Goal: Communication & Community: Answer question/provide support

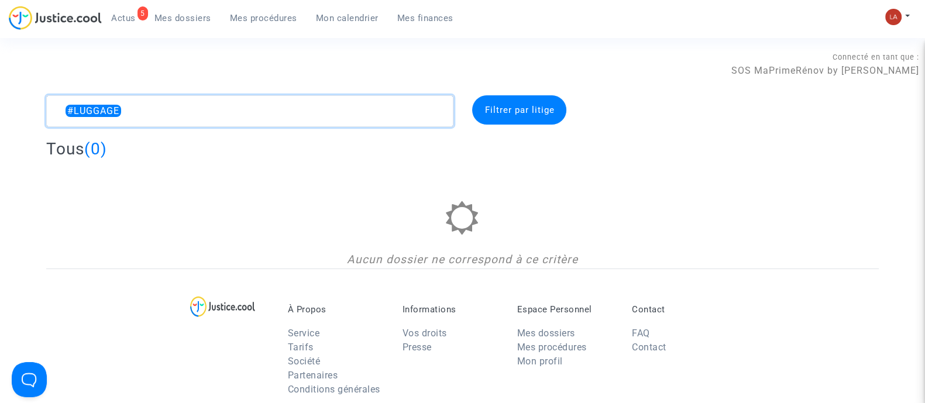
drag, startPoint x: 162, startPoint y: 112, endPoint x: 6, endPoint y: 99, distance: 156.7
click at [6, 99] on div "#LUGGAGE Filtrer par litige Tous (0) Aucun dossier ne correspond à ce critère" at bounding box center [462, 181] width 925 height 173
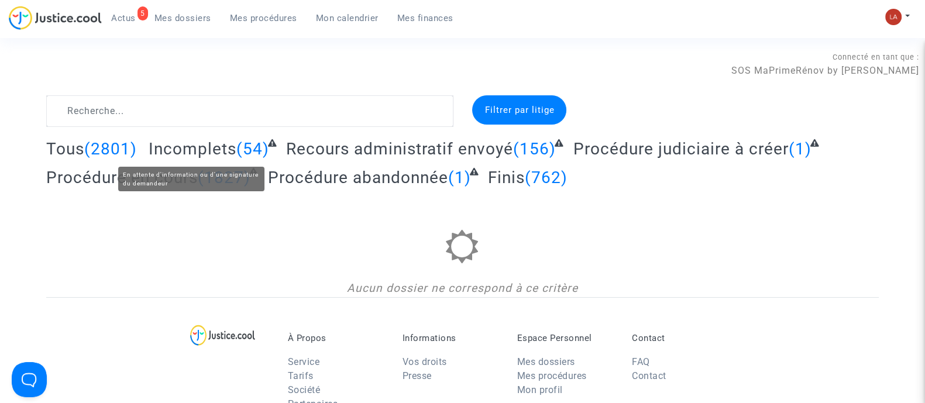
click at [225, 145] on span "Incomplets" at bounding box center [193, 148] width 88 height 19
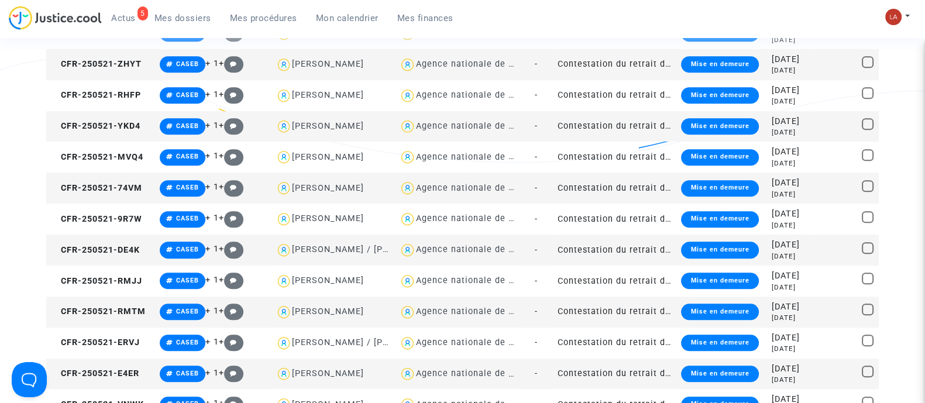
scroll to position [1535, 0]
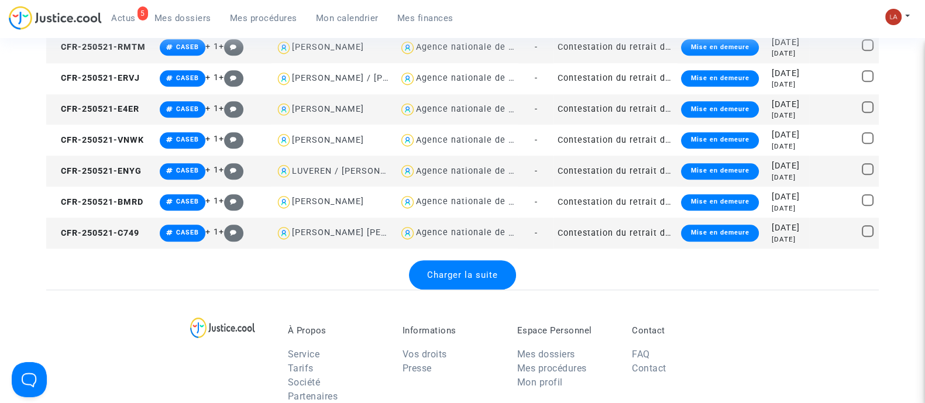
drag, startPoint x: 448, startPoint y: 268, endPoint x: 459, endPoint y: 265, distance: 11.7
click at [448, 270] on span "Charger la suite" at bounding box center [462, 275] width 71 height 11
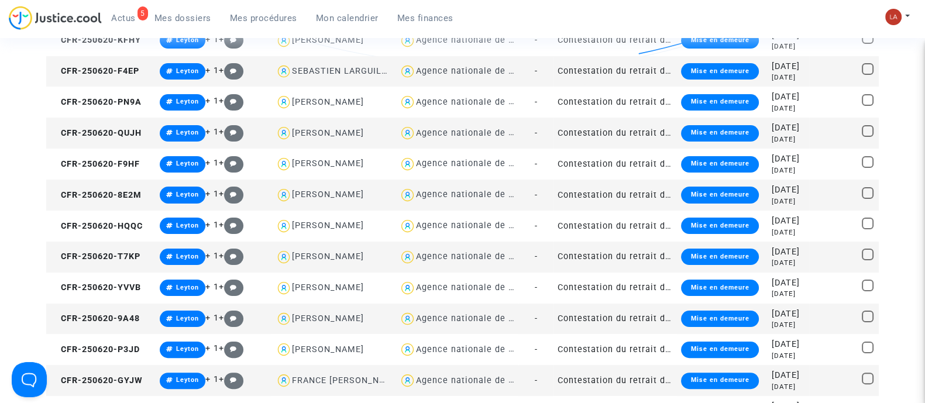
scroll to position [0, 0]
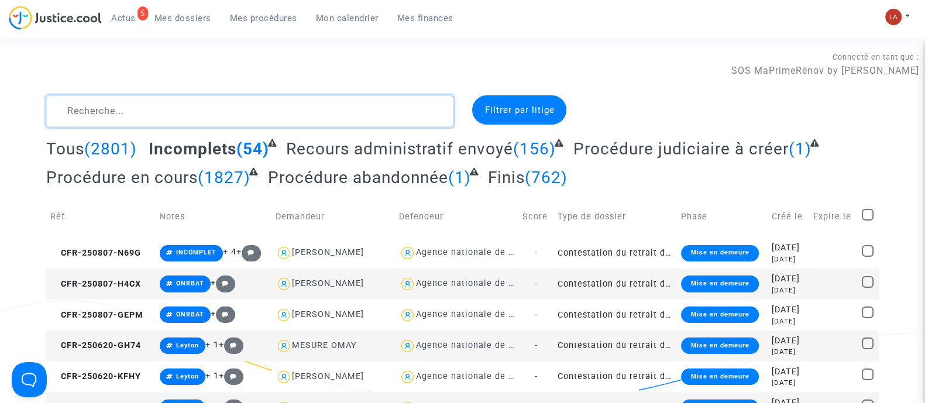
click at [275, 121] on textarea at bounding box center [249, 111] width 407 height 32
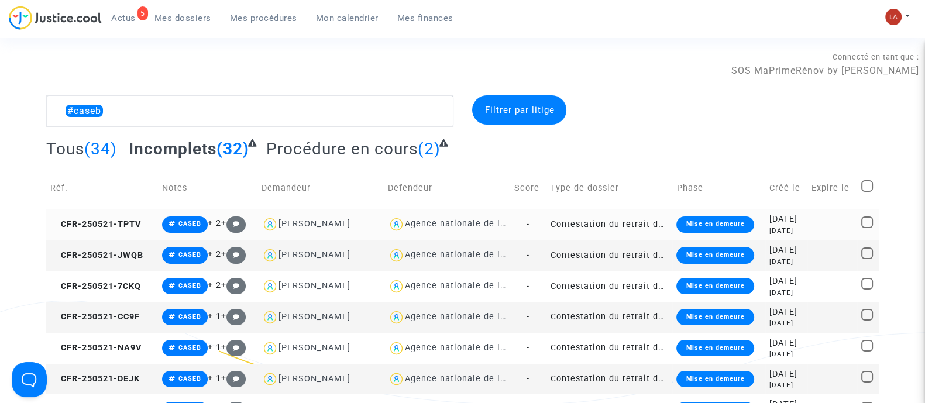
click at [123, 215] on td "CFR-250521-TPTV" at bounding box center [102, 224] width 112 height 31
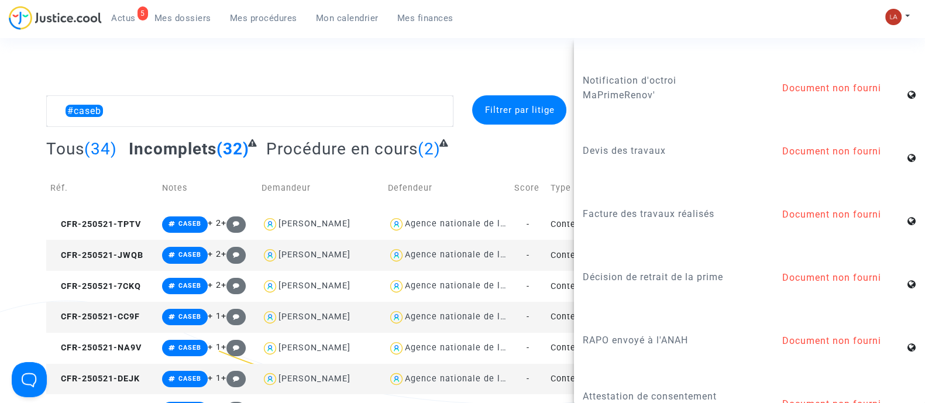
scroll to position [1251, 0]
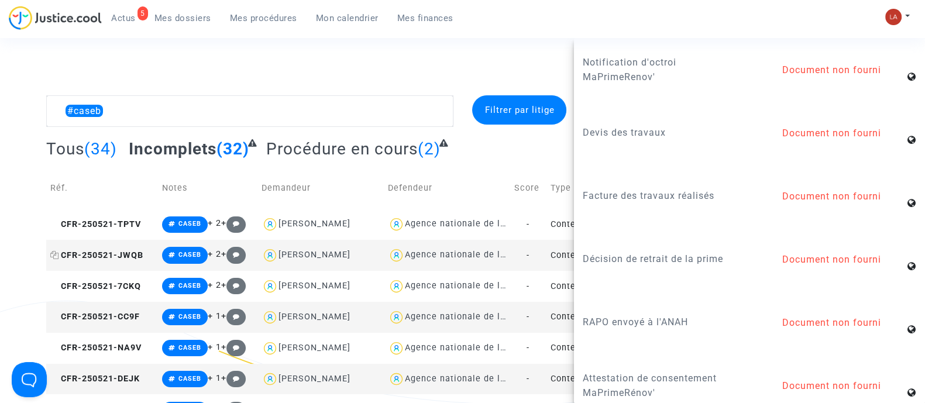
click at [98, 256] on span "CFR-250521-JWQB" at bounding box center [96, 255] width 93 height 10
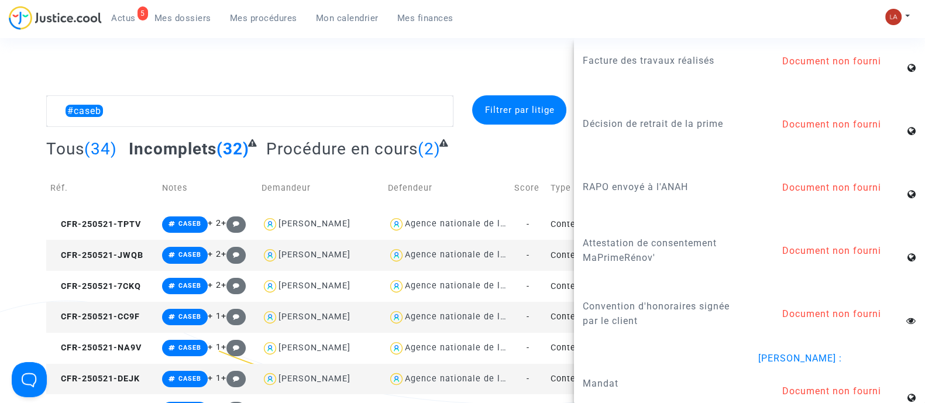
scroll to position [1419, 0]
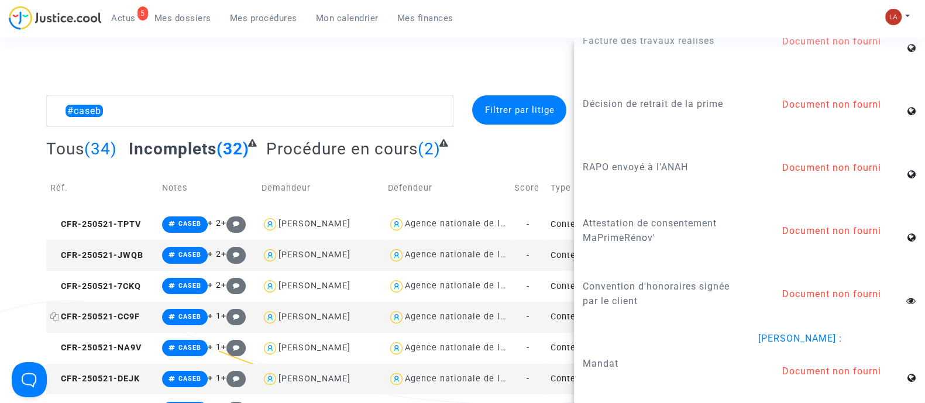
click at [132, 320] on span "CFR-250521-CC9F" at bounding box center [94, 317] width 89 height 10
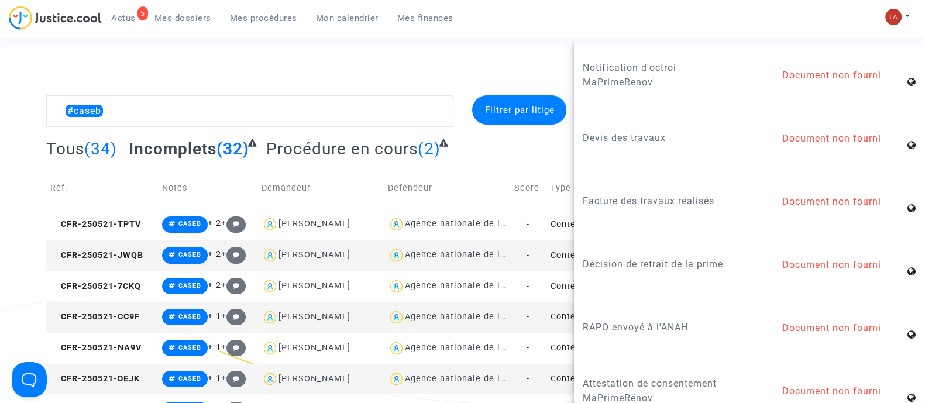
scroll to position [1367, 0]
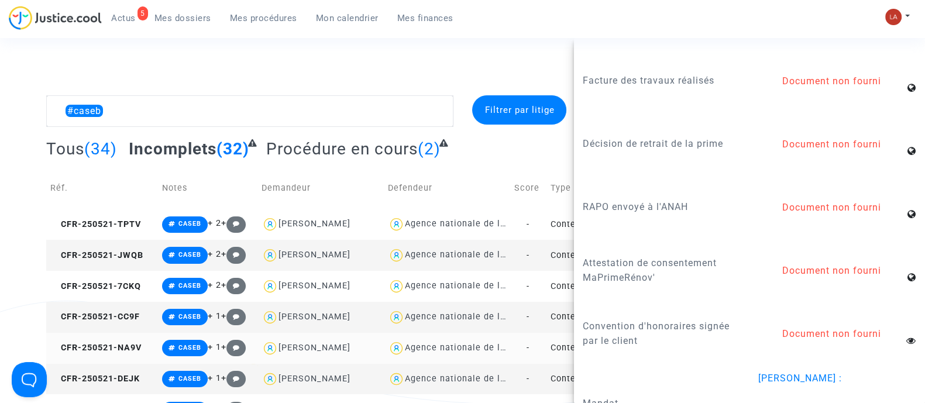
click at [115, 340] on td "CFR-250521-NA9V" at bounding box center [102, 348] width 112 height 31
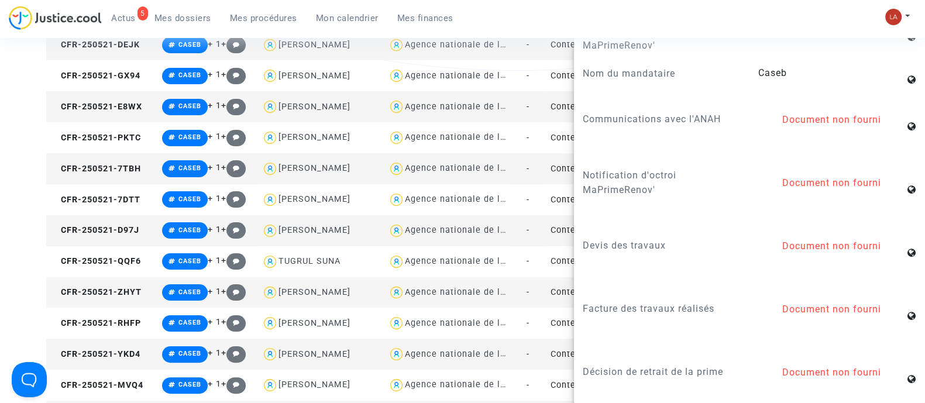
scroll to position [334, 0]
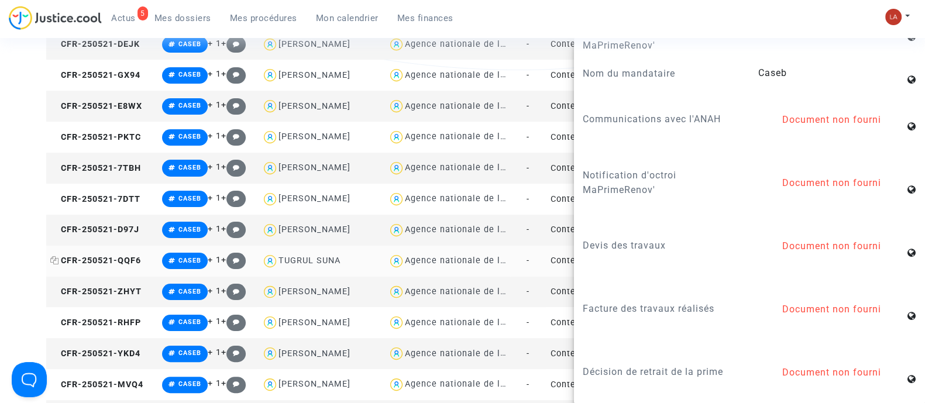
click at [105, 263] on span "CFR-250521-QQF6" at bounding box center [95, 261] width 91 height 10
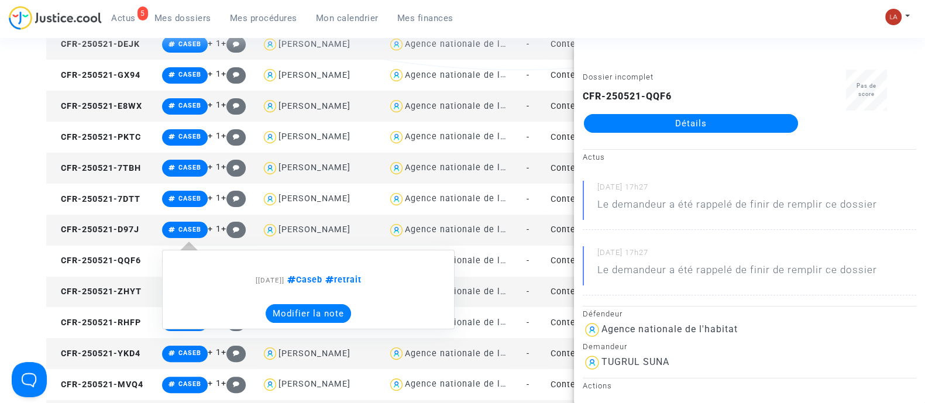
scroll to position [0, 0]
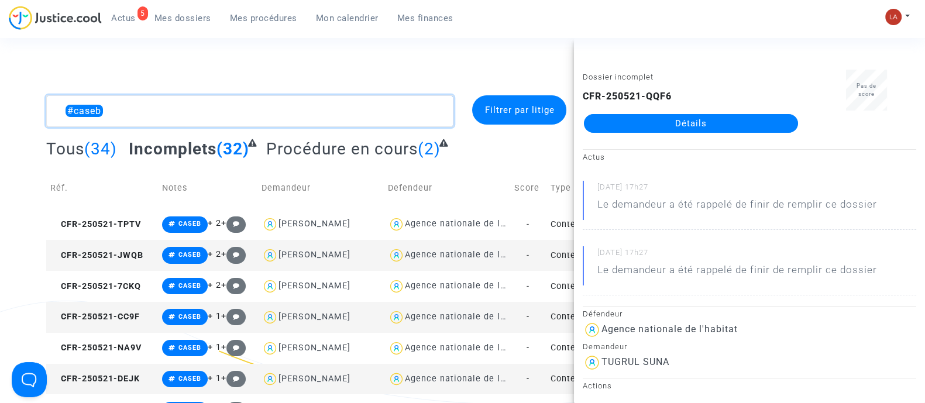
click at [63, 108] on textarea at bounding box center [249, 111] width 407 height 32
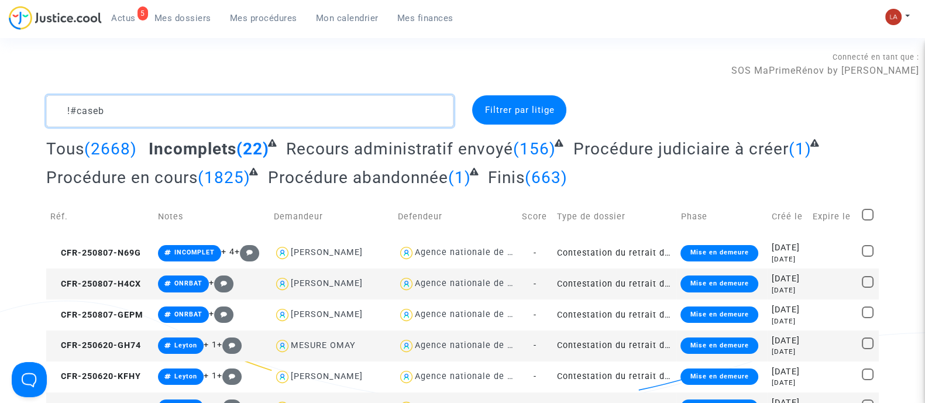
click at [196, 109] on textarea at bounding box center [249, 111] width 407 height 32
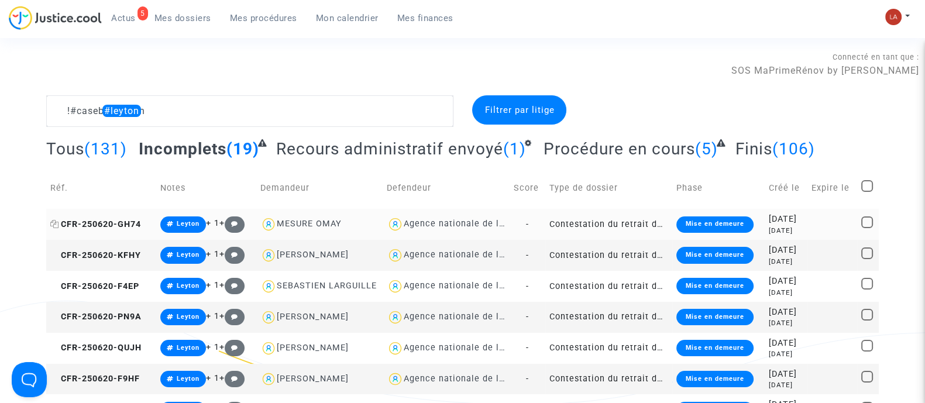
click at [125, 222] on span "CFR-250620-GH74" at bounding box center [95, 224] width 91 height 10
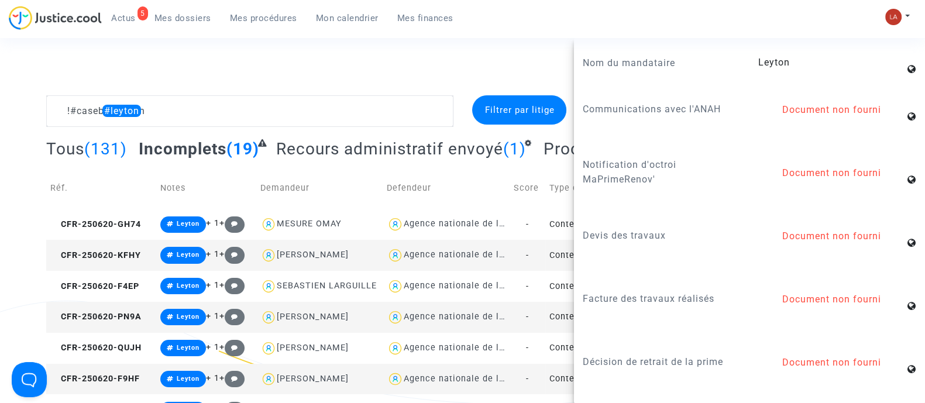
scroll to position [1206, 0]
click at [118, 254] on span "CFR-250620-KFHY" at bounding box center [95, 255] width 91 height 10
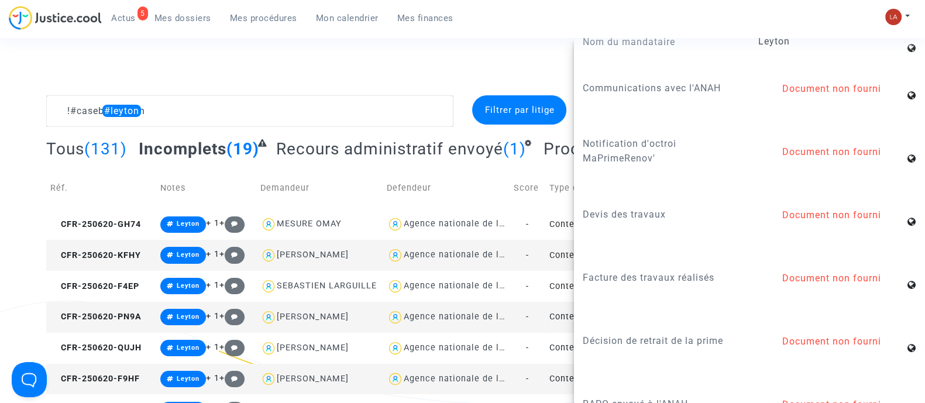
scroll to position [1430, 0]
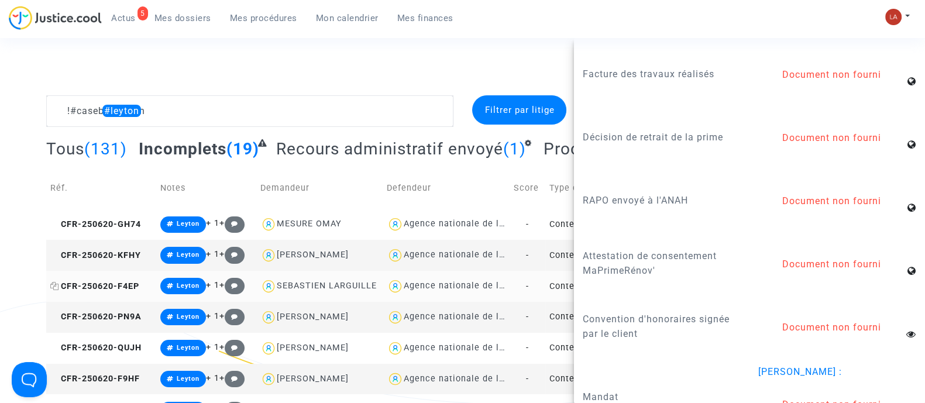
click at [111, 290] on span "CFR-250620-F4EP" at bounding box center [94, 286] width 89 height 10
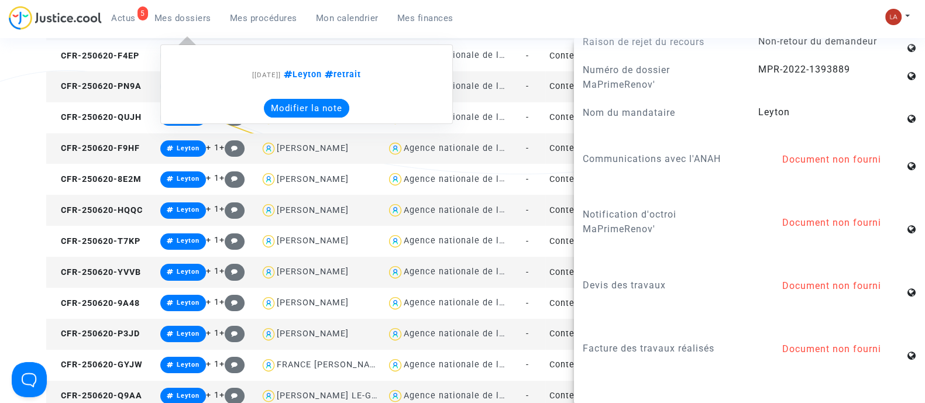
scroll to position [234, 0]
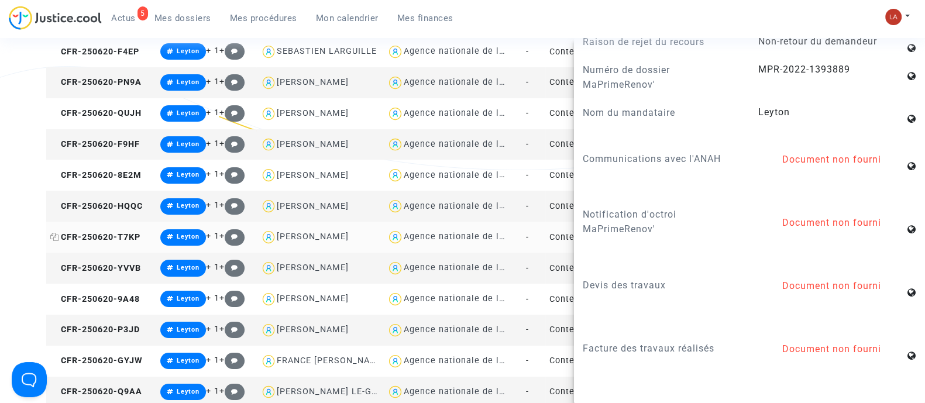
click at [117, 238] on span "CFR-250620-T7KP" at bounding box center [95, 237] width 90 height 10
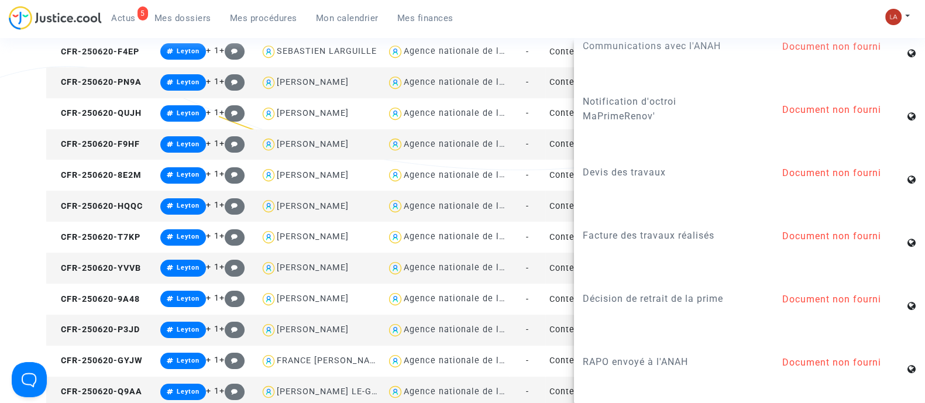
scroll to position [1289, 0]
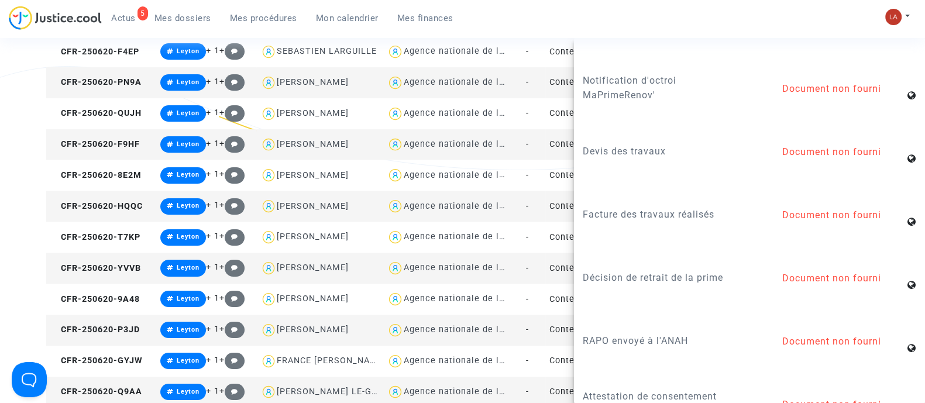
click at [132, 273] on td "CFR-250620-YVVB" at bounding box center [101, 268] width 110 height 31
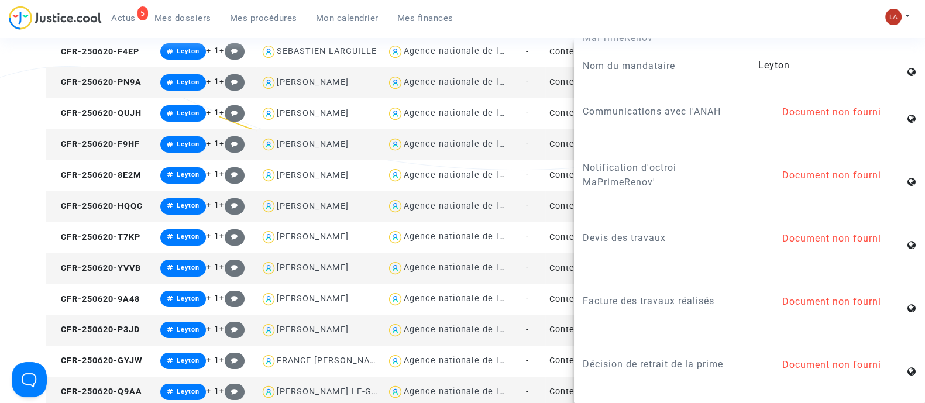
scroll to position [0, 0]
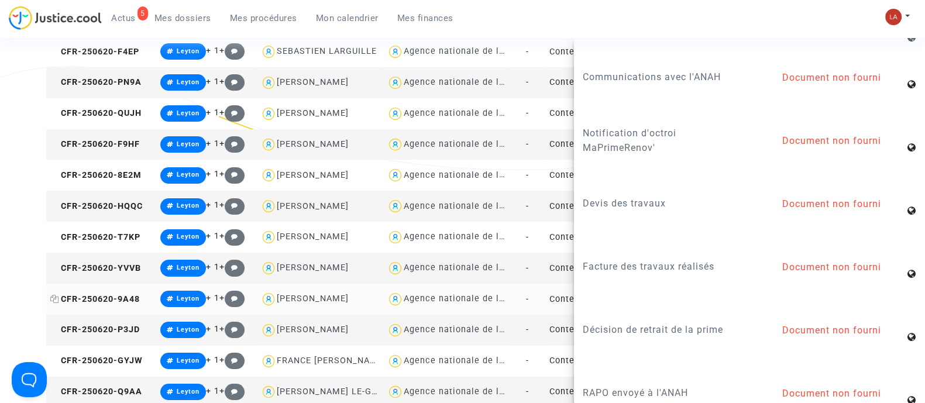
click at [115, 302] on span "CFR-250620-9A48" at bounding box center [94, 299] width 89 height 10
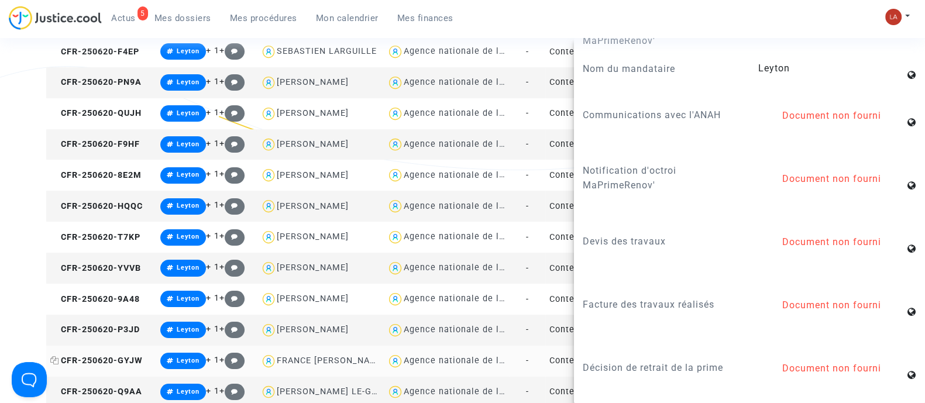
click at [114, 358] on span "CFR-250620-GYJW" at bounding box center [96, 361] width 92 height 10
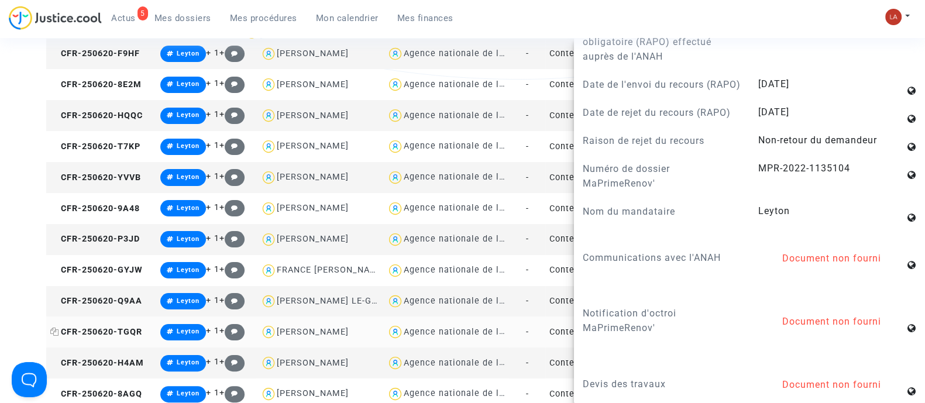
click at [120, 332] on span "CFR-250620-TGQR" at bounding box center [96, 332] width 92 height 10
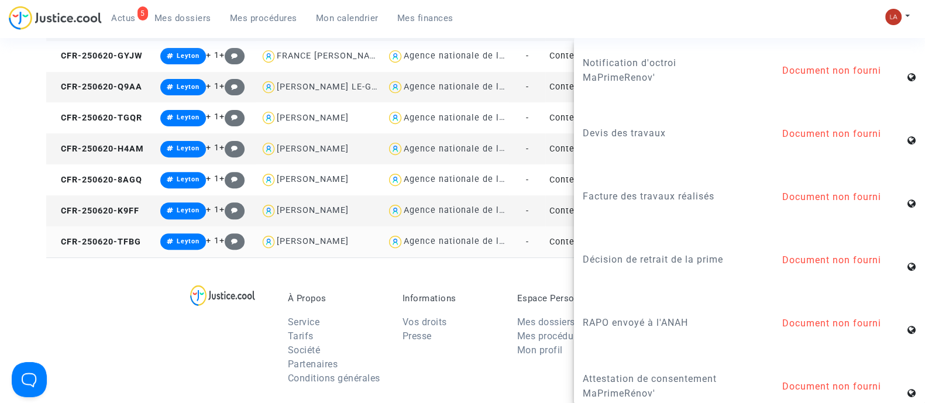
click at [120, 251] on td "CFR-250620-TFBG" at bounding box center [101, 241] width 110 height 31
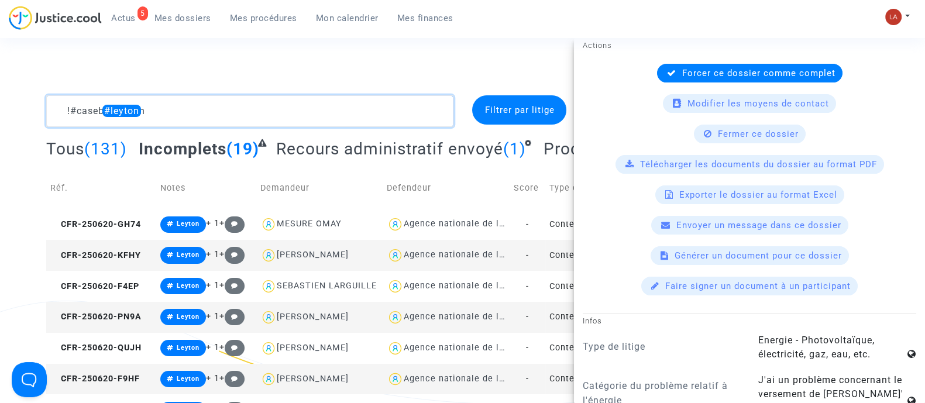
click at [110, 113] on textarea at bounding box center [249, 111] width 407 height 32
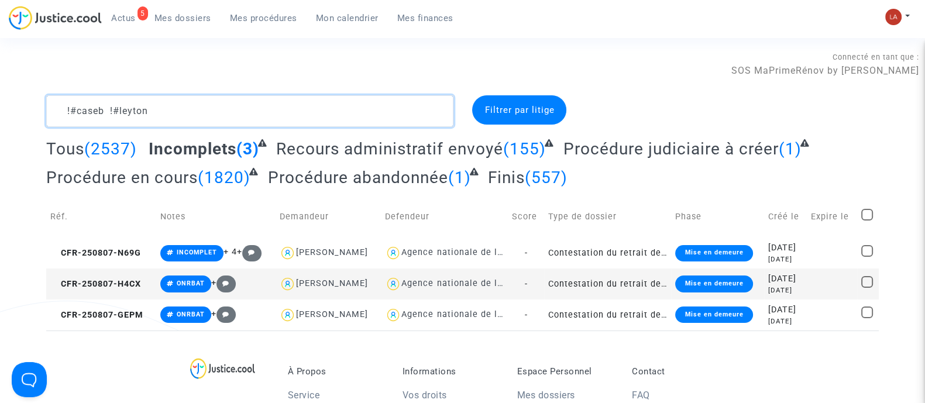
click at [173, 109] on textarea at bounding box center [249, 111] width 407 height 32
type textarea "!#caseb !#leyton"
click at [121, 248] on span "CFR-250807-N69G" at bounding box center [95, 253] width 91 height 10
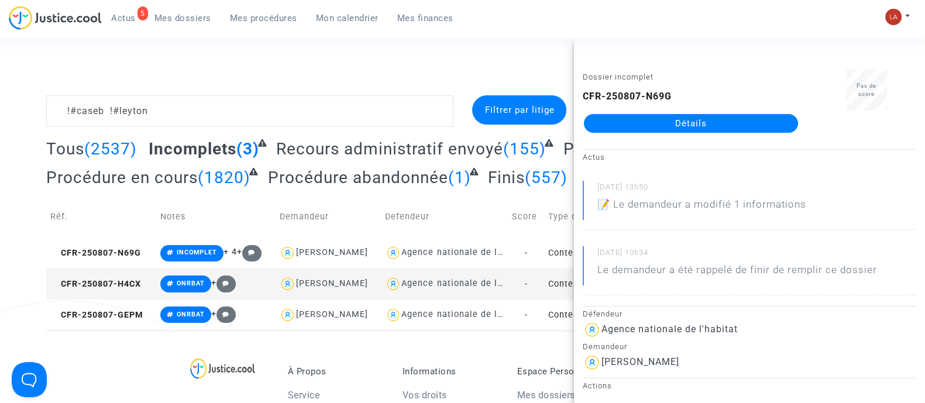
click at [637, 125] on link "Détails" at bounding box center [691, 123] width 214 height 19
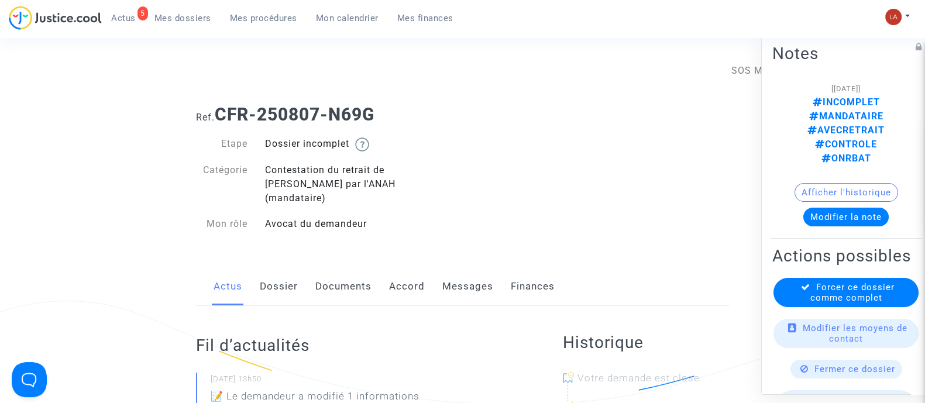
click at [458, 281] on link "Messages" at bounding box center [467, 286] width 51 height 39
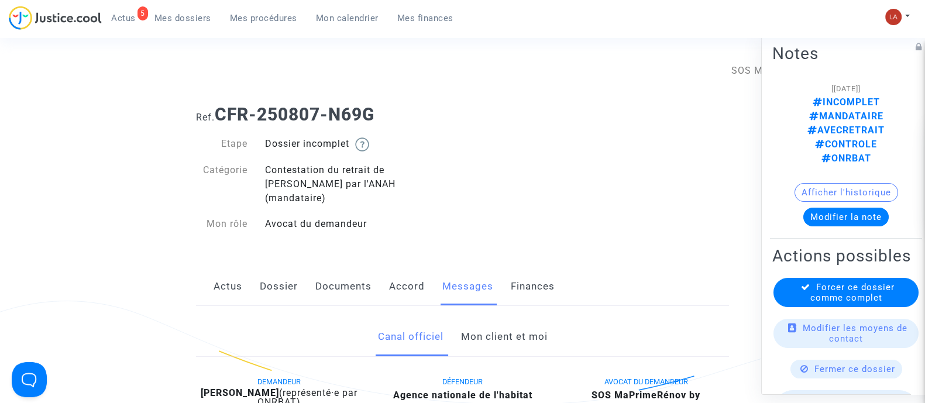
click at [478, 329] on link "Mon client et moi" at bounding box center [503, 337] width 87 height 39
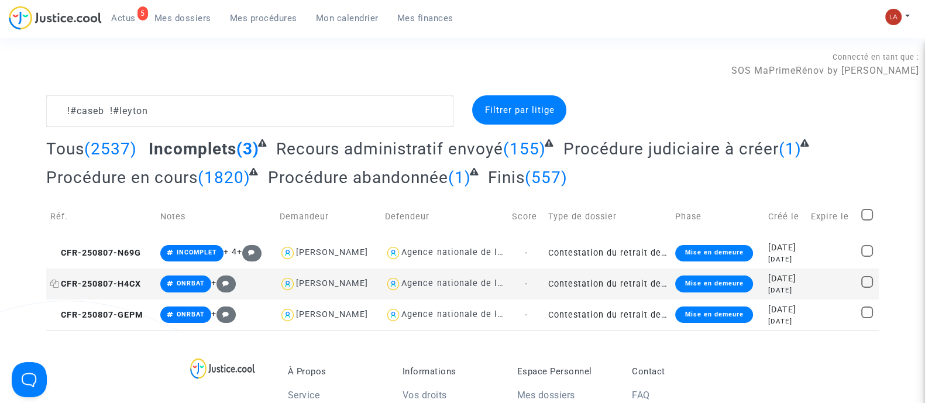
click at [132, 284] on span "CFR-250807-H4CX" at bounding box center [95, 284] width 91 height 10
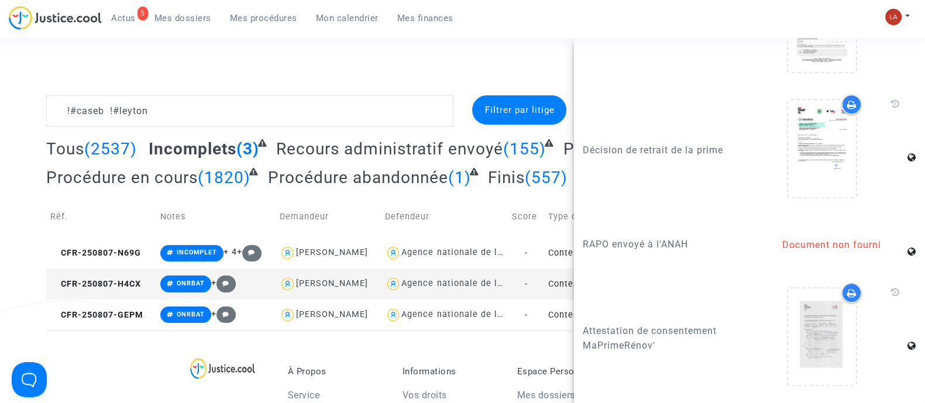
scroll to position [1761, 0]
click at [137, 314] on span "CFR-250807-GEPM" at bounding box center [96, 315] width 93 height 10
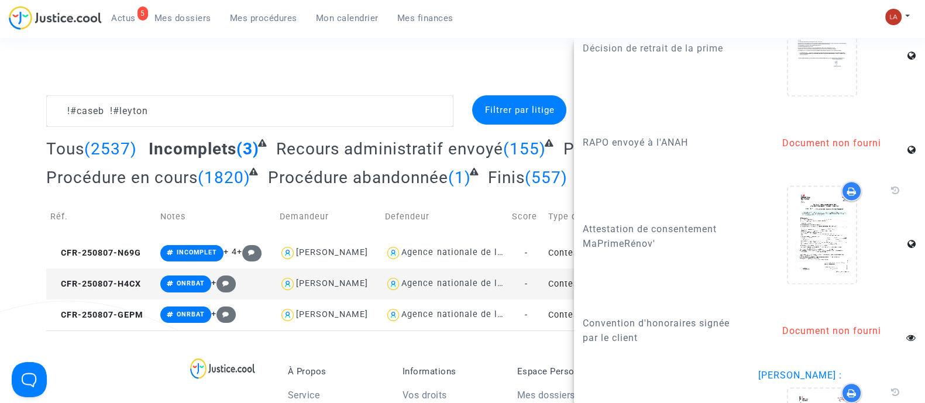
scroll to position [1955, 0]
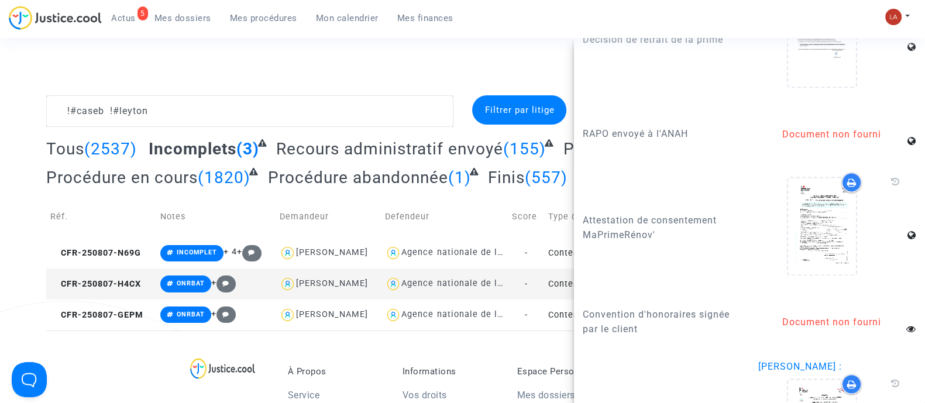
click at [462, 53] on div "Connecté en tant que : SOS MaPrimeRénov by Pitcher Avocat" at bounding box center [459, 64] width 919 height 28
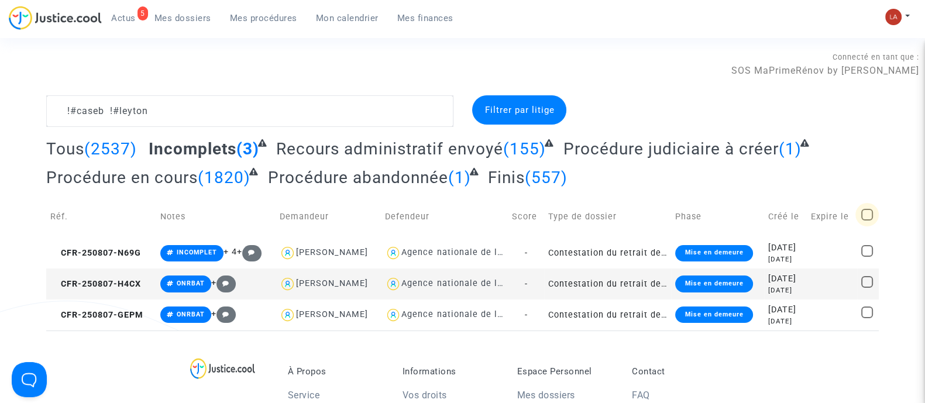
click at [872, 212] on span at bounding box center [867, 215] width 12 height 12
click at [867, 220] on input "checkbox" at bounding box center [866, 220] width 1 height 1
checkbox input "true"
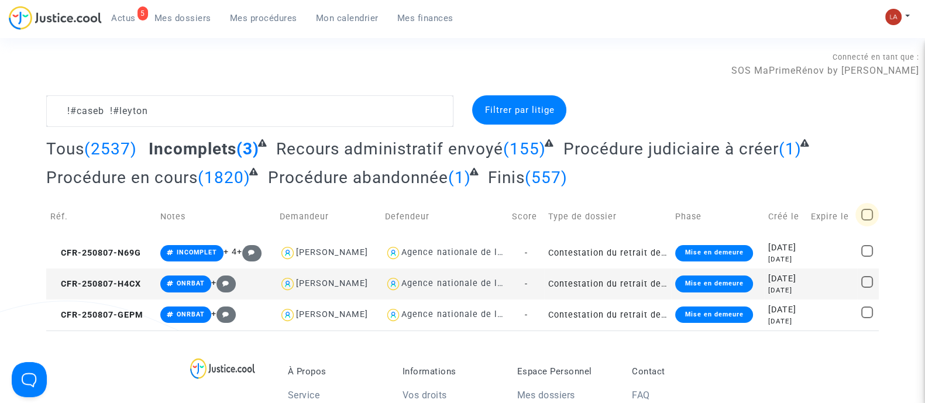
checkbox input "true"
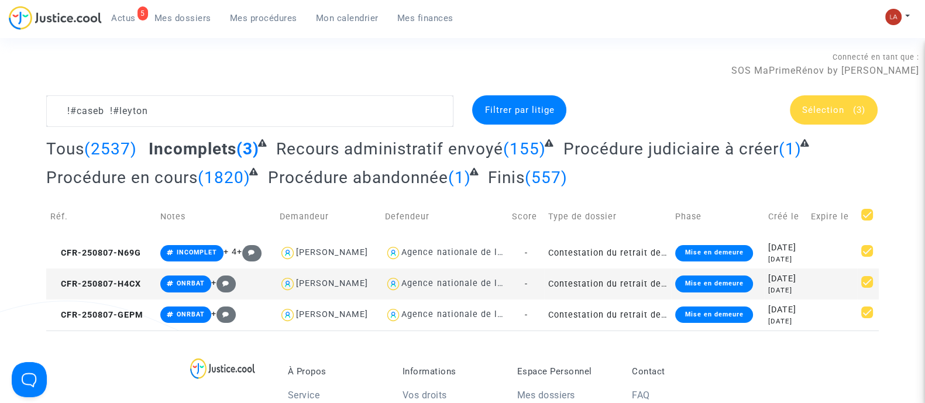
click at [816, 113] on span "Sélection" at bounding box center [823, 110] width 42 height 11
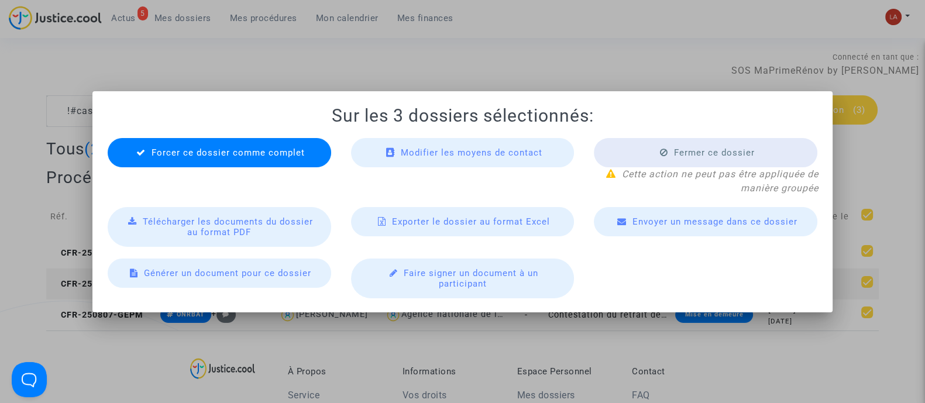
click at [661, 220] on span "Envoyer un message dans ce dossier" at bounding box center [714, 221] width 165 height 11
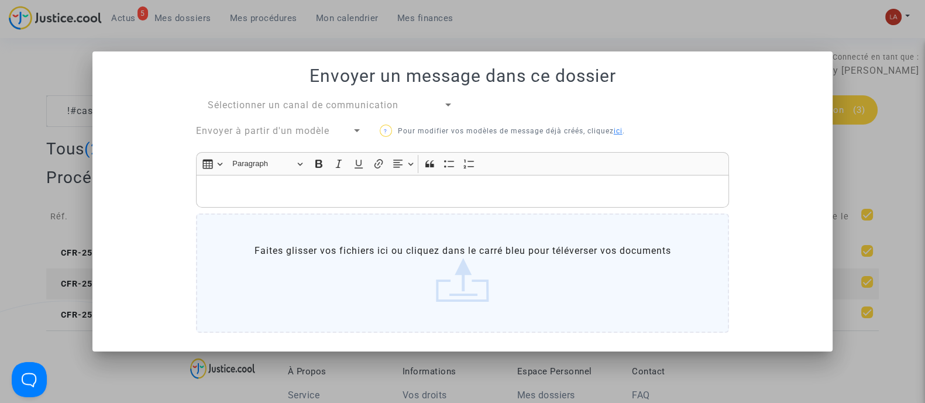
click at [286, 102] on span "Sélectionner un canal de communication" at bounding box center [303, 104] width 191 height 11
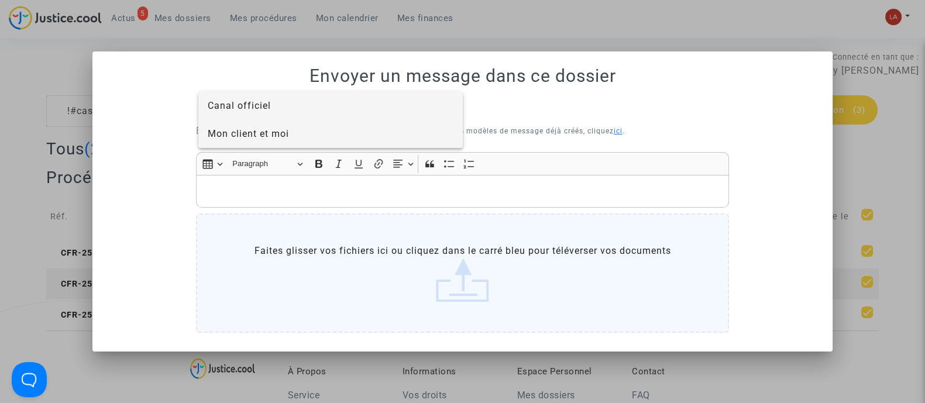
click at [274, 134] on span "Mon client et moi" at bounding box center [248, 133] width 81 height 11
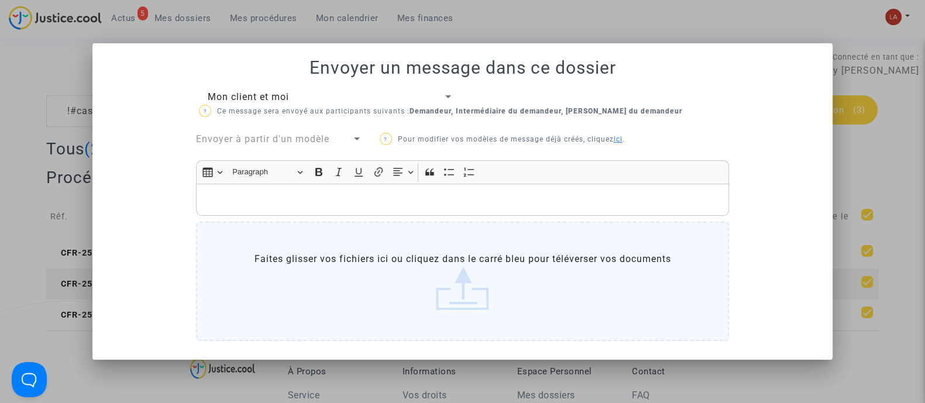
click at [270, 189] on div "Rich Text Editor, main" at bounding box center [462, 200] width 533 height 33
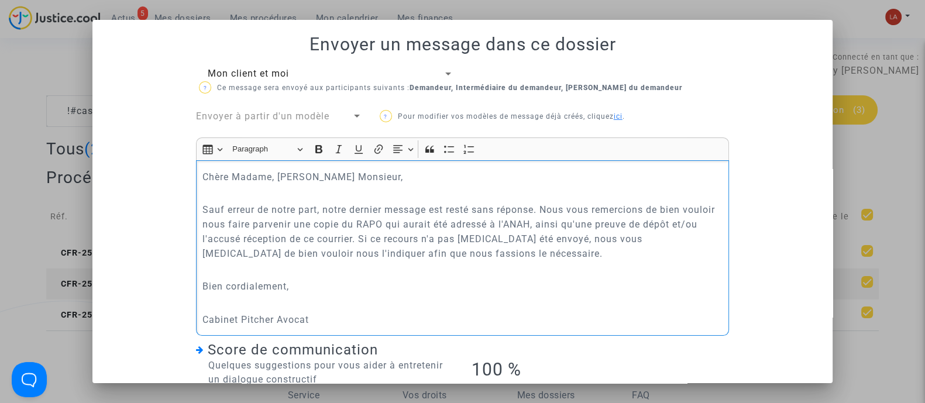
scroll to position [187, 0]
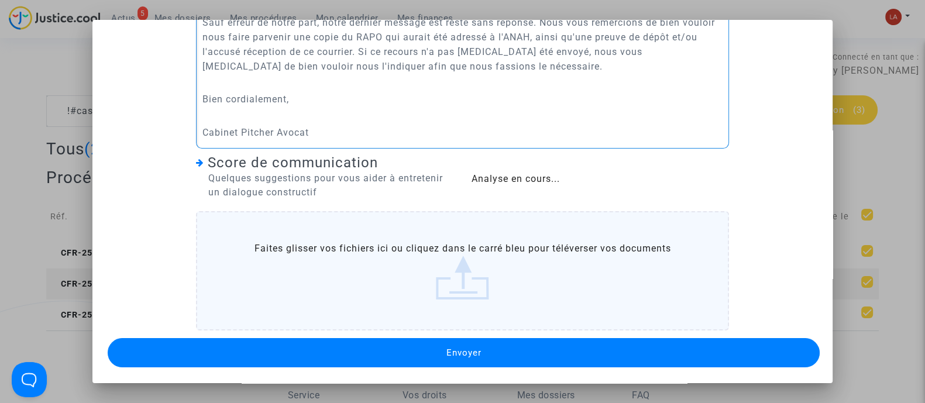
click at [303, 336] on div "Mon client et moi ? Ce message sera envoyé aux participants suivants : Demandeu…" at bounding box center [462, 125] width 712 height 491
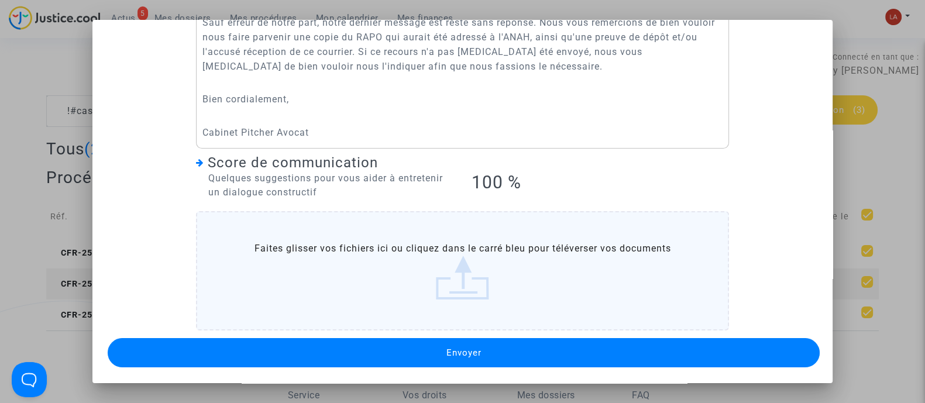
click at [355, 340] on button "Envoyer" at bounding box center [464, 352] width 712 height 29
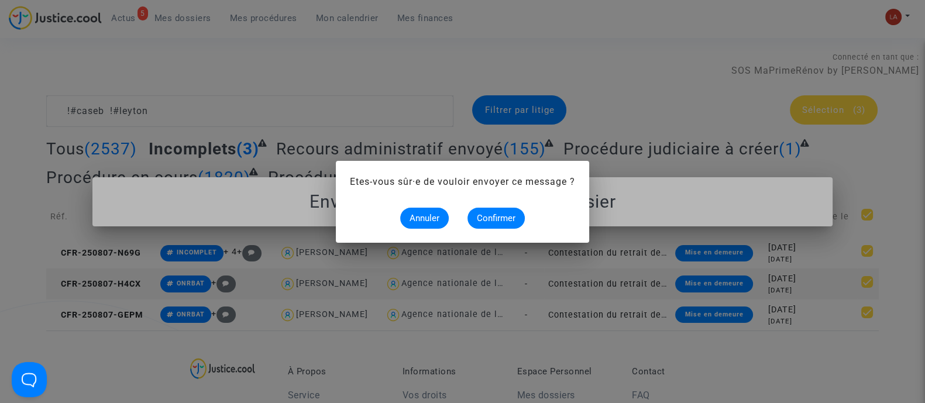
scroll to position [0, 0]
click at [482, 218] on span "Confirmer" at bounding box center [496, 218] width 39 height 11
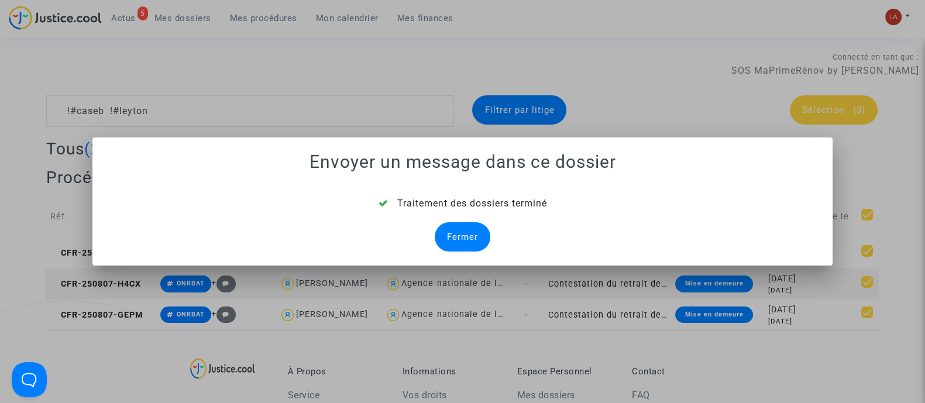
click at [477, 220] on div "Traitement des dossiers terminé Fermer" at bounding box center [462, 223] width 712 height 55
click at [468, 233] on div "Fermer" at bounding box center [462, 236] width 56 height 29
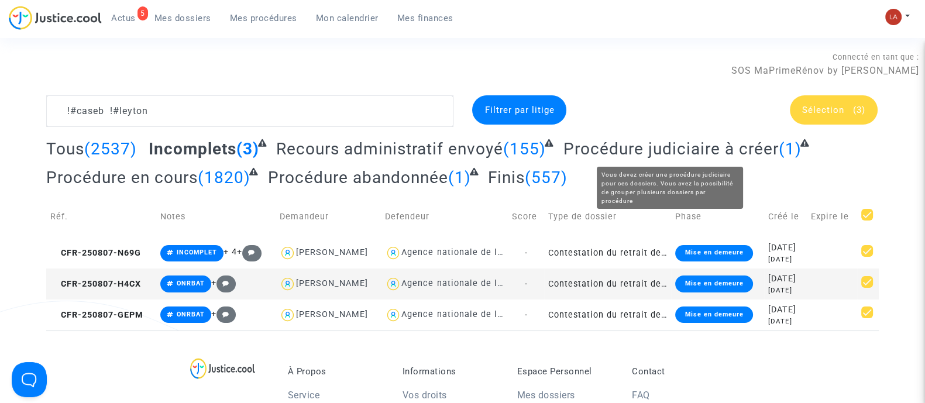
click at [630, 146] on span "Procédure judiciaire à créer" at bounding box center [670, 148] width 215 height 19
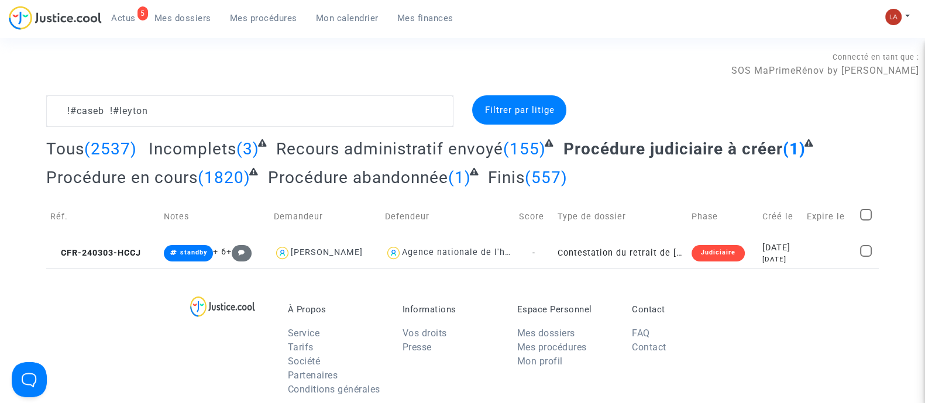
click at [384, 182] on span "Procédure abandonnée" at bounding box center [358, 177] width 180 height 19
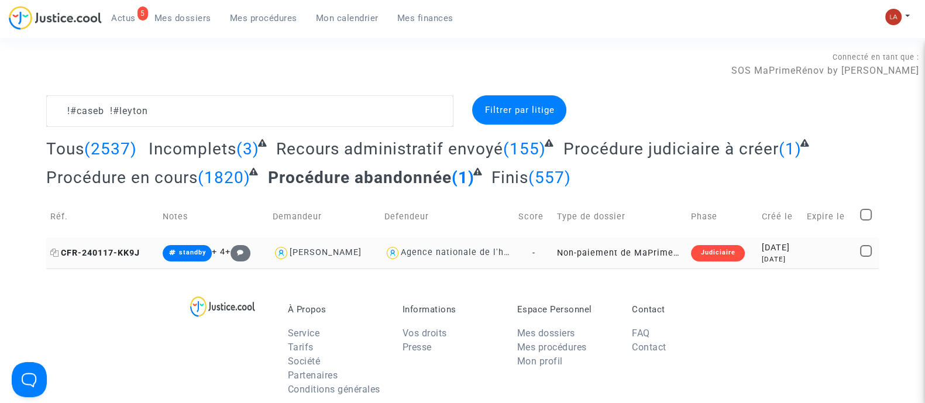
click at [134, 255] on span "CFR-240117-KK9J" at bounding box center [94, 253] width 89 height 10
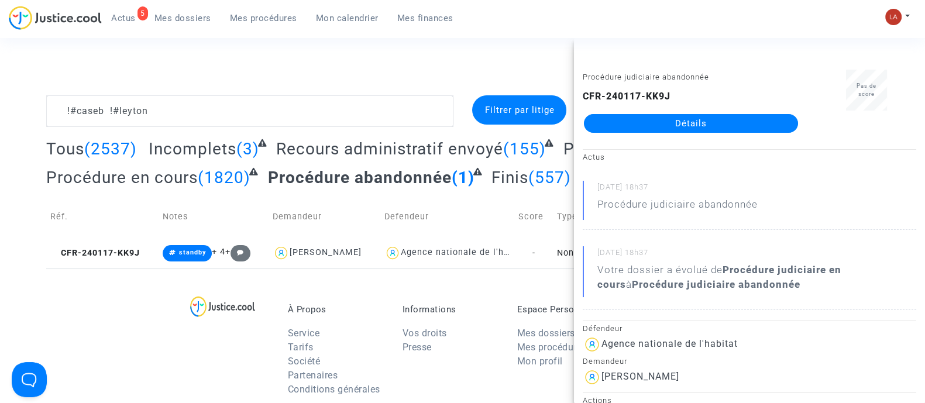
click at [323, 66] on div "Connecté en tant que : SOS MaPrimeRénov by Pitcher Avocat" at bounding box center [459, 64] width 919 height 28
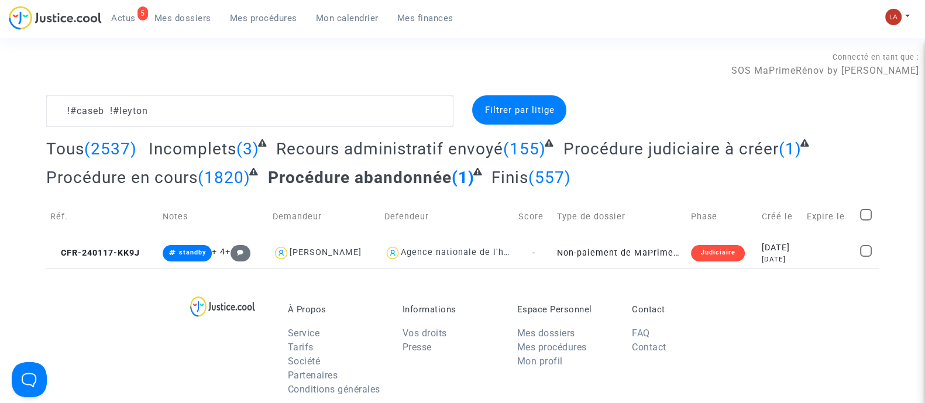
click at [133, 20] on span "Actus" at bounding box center [123, 18] width 25 height 11
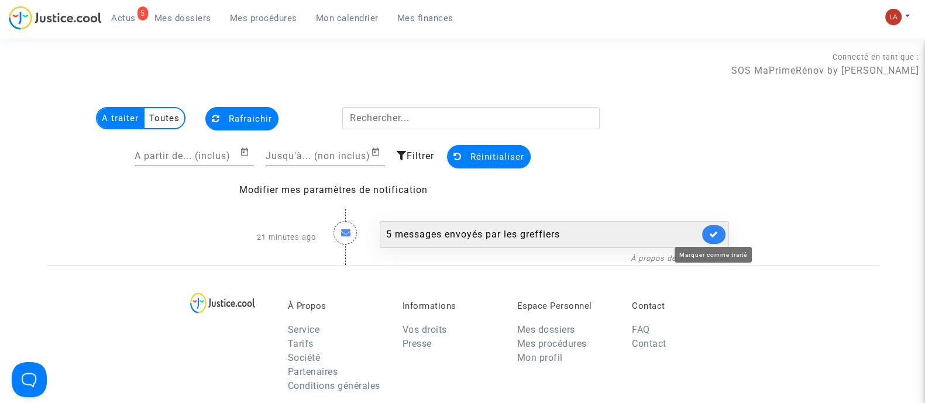
click at [715, 237] on icon at bounding box center [713, 234] width 9 height 9
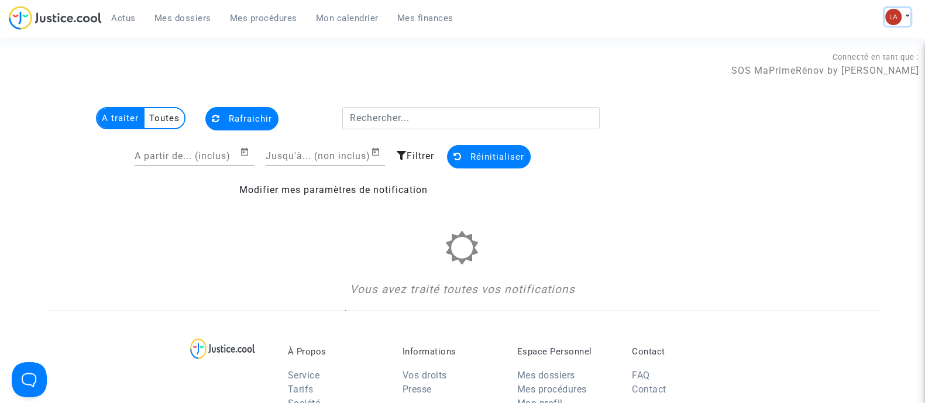
click at [890, 22] on img at bounding box center [893, 17] width 16 height 16
click at [837, 63] on link "Changer de compte" at bounding box center [850, 60] width 118 height 19
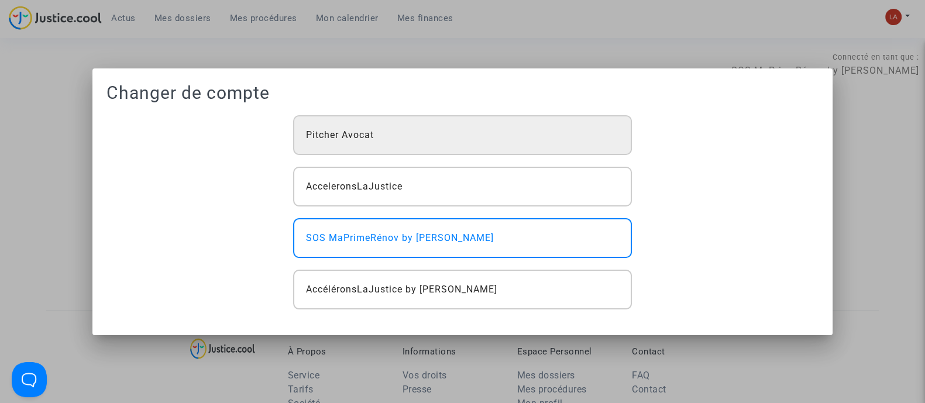
click at [416, 118] on div "Pitcher Avocat" at bounding box center [462, 135] width 338 height 40
